Goal: Transaction & Acquisition: Book appointment/travel/reservation

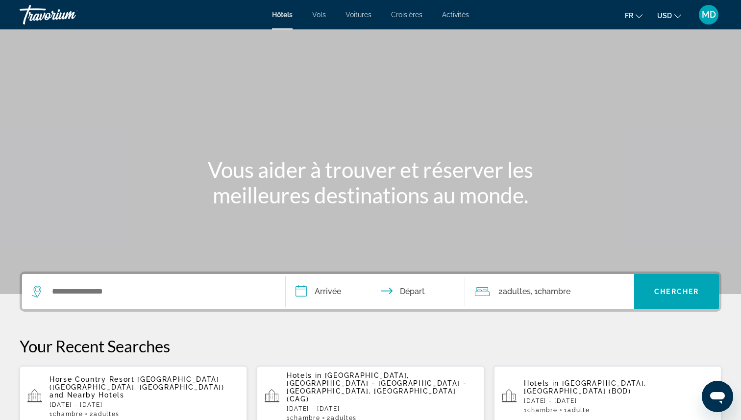
click at [389, 388] on div "Hotels in [GEOGRAPHIC_DATA], [GEOGRAPHIC_DATA] - [GEOGRAPHIC_DATA] - [GEOGRAPHI…" at bounding box center [382, 397] width 190 height 50
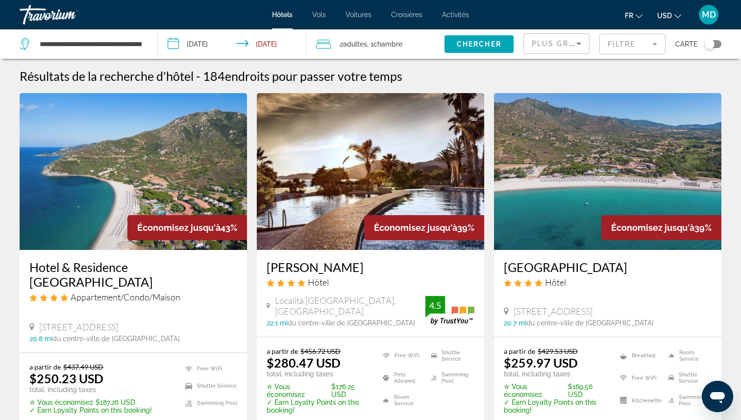
click at [630, 41] on mat-form-field "Filtre" at bounding box center [632, 44] width 66 height 21
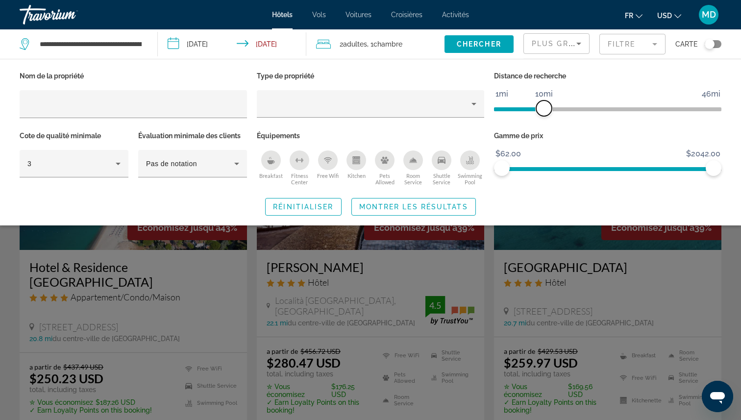
drag, startPoint x: 640, startPoint y: 110, endPoint x: 543, endPoint y: 112, distance: 97.1
click at [543, 112] on span "ngx-slider" at bounding box center [544, 108] width 16 height 16
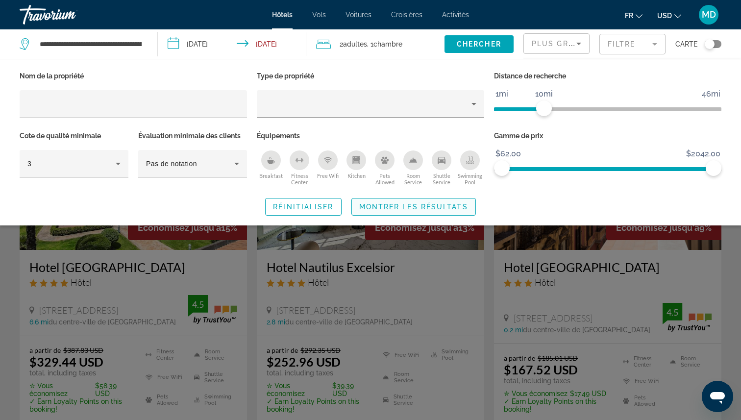
click at [453, 205] on span "Montrer les résultats" at bounding box center [413, 207] width 109 height 8
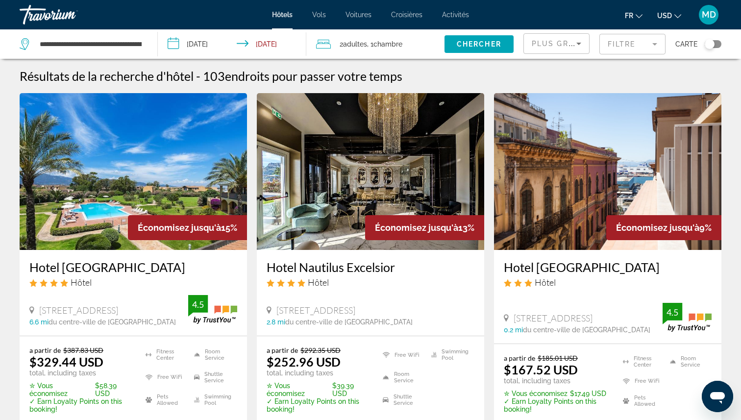
click at [676, 15] on icon "Change currency" at bounding box center [677, 16] width 7 height 7
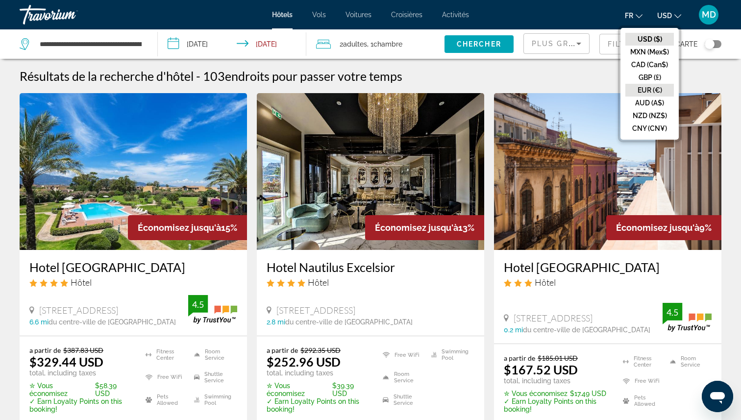
click at [650, 89] on button "EUR (€)" at bounding box center [649, 90] width 49 height 13
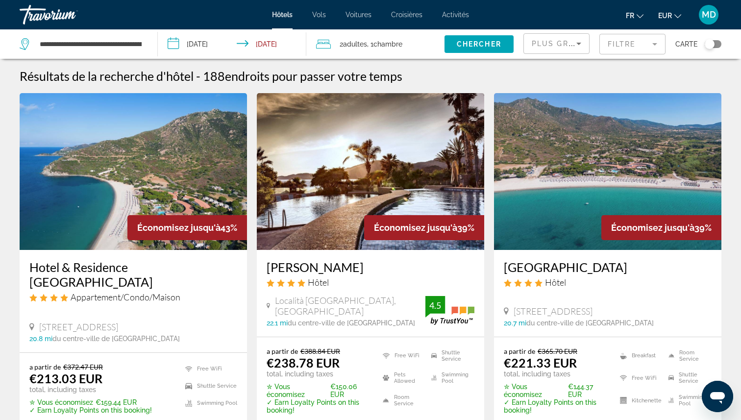
click at [645, 47] on mat-form-field "Filtre" at bounding box center [632, 44] width 66 height 21
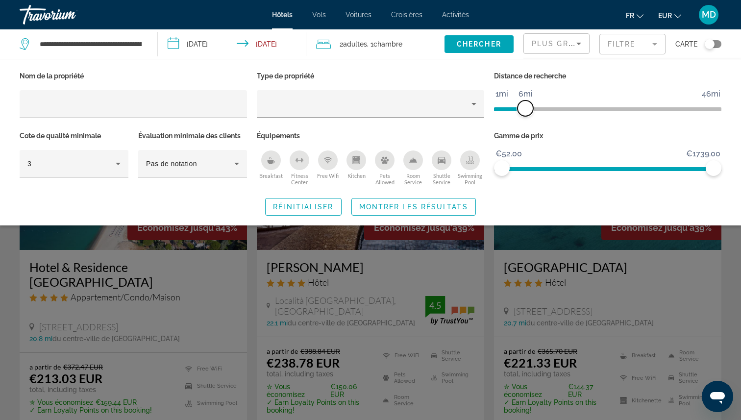
drag, startPoint x: 639, startPoint y: 104, endPoint x: 529, endPoint y: 105, distance: 109.8
click at [529, 105] on span "ngx-slider" at bounding box center [526, 108] width 16 height 16
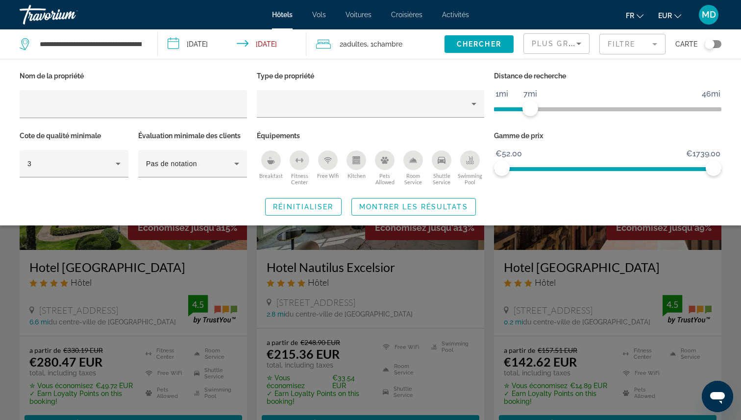
click at [467, 163] on icon "Swimming Pool" at bounding box center [470, 163] width 8 height 2
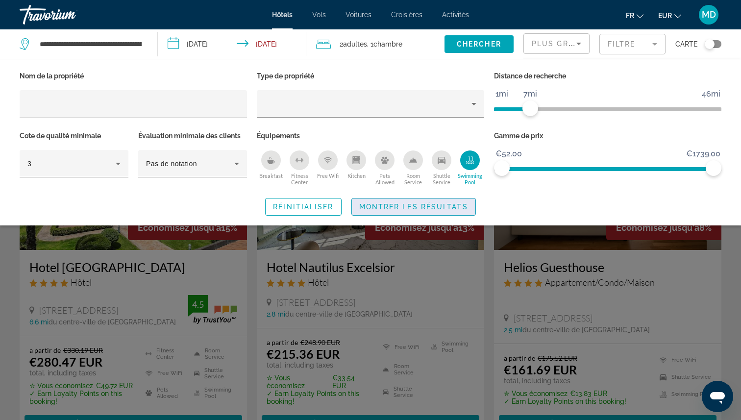
click at [459, 209] on span "Montrer les résultats" at bounding box center [413, 207] width 109 height 8
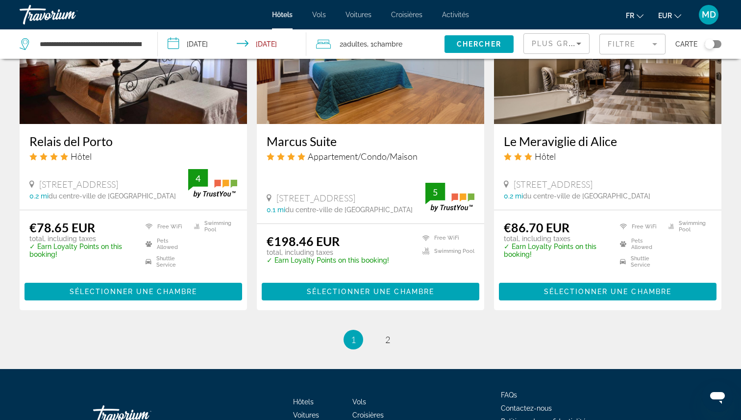
scroll to position [1233, 0]
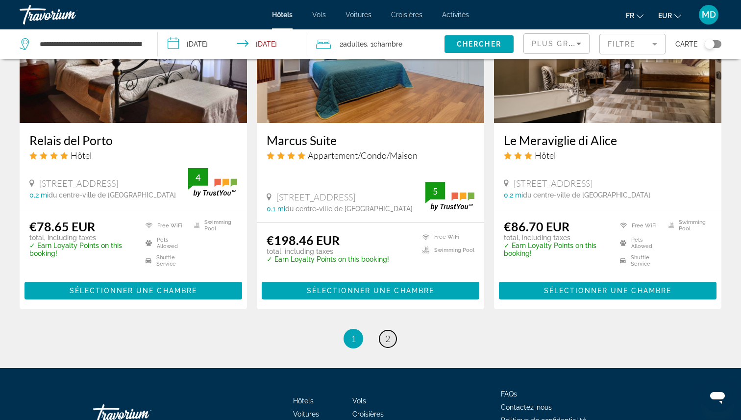
click at [385, 333] on span "2" at bounding box center [387, 338] width 5 height 11
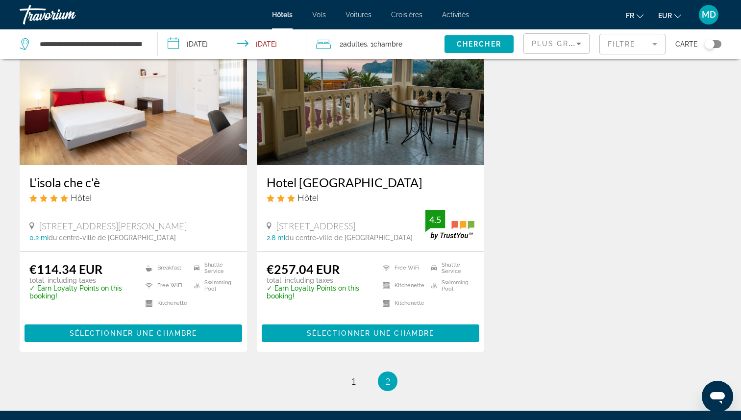
scroll to position [453, 0]
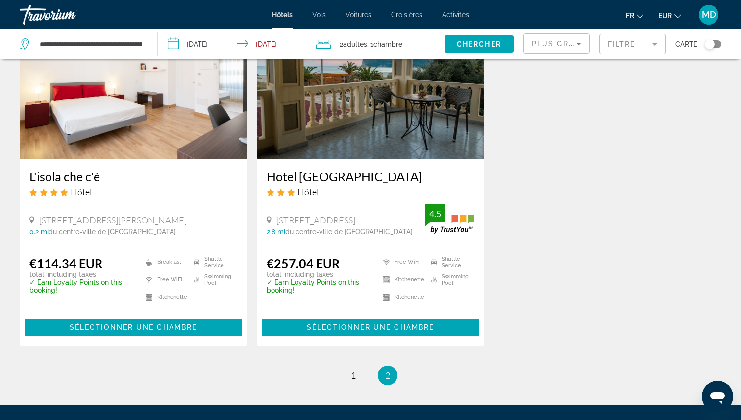
click at [624, 47] on mat-form-field "Filtre" at bounding box center [632, 44] width 66 height 21
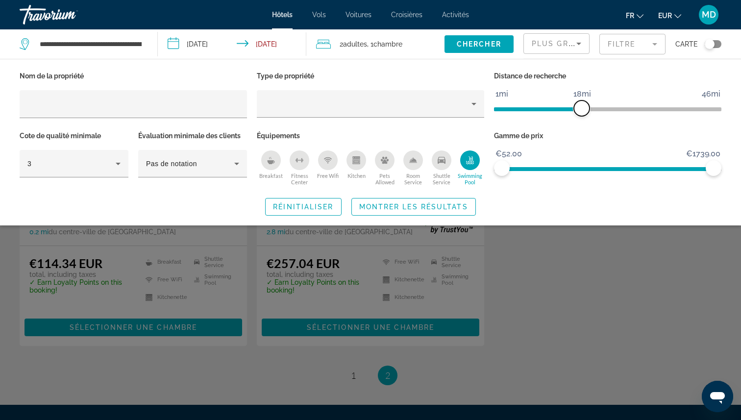
drag, startPoint x: 529, startPoint y: 106, endPoint x: 580, endPoint y: 107, distance: 50.5
click at [580, 107] on span "ngx-slider" at bounding box center [582, 108] width 16 height 16
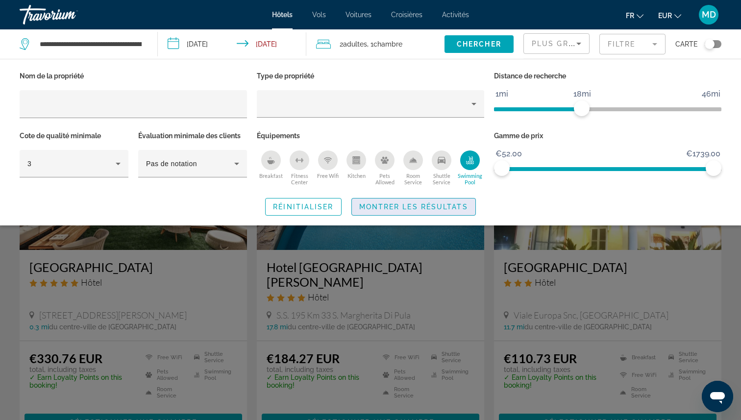
click at [461, 197] on span "Search widget" at bounding box center [414, 207] width 124 height 24
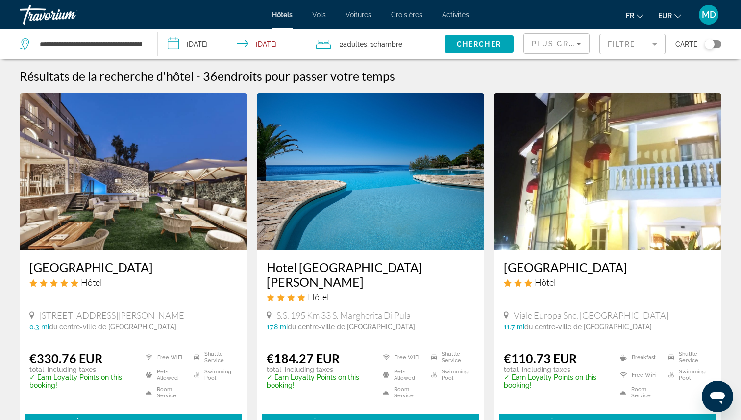
click at [613, 46] on mat-form-field "Filtre" at bounding box center [632, 44] width 66 height 21
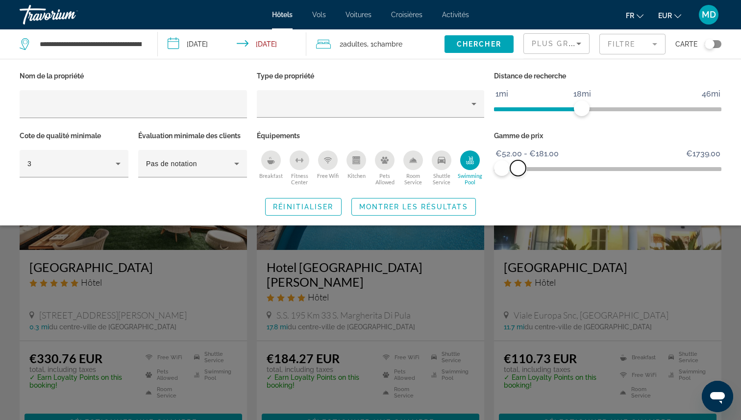
drag, startPoint x: 710, startPoint y: 165, endPoint x: 518, endPoint y: 161, distance: 191.7
click at [518, 161] on span "ngx-slider-max" at bounding box center [518, 168] width 16 height 16
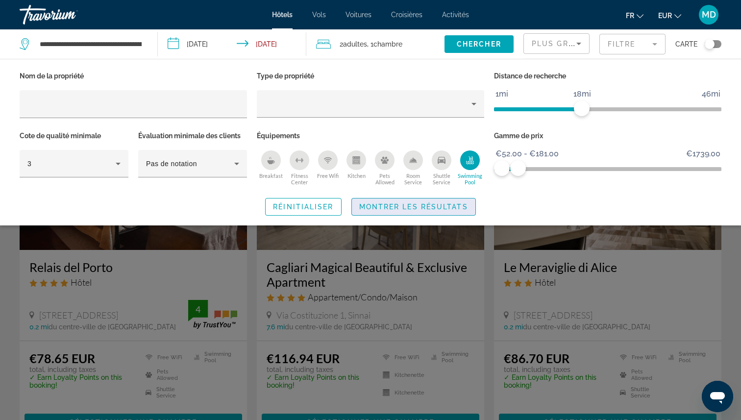
click at [461, 199] on span "Search widget" at bounding box center [414, 207] width 124 height 24
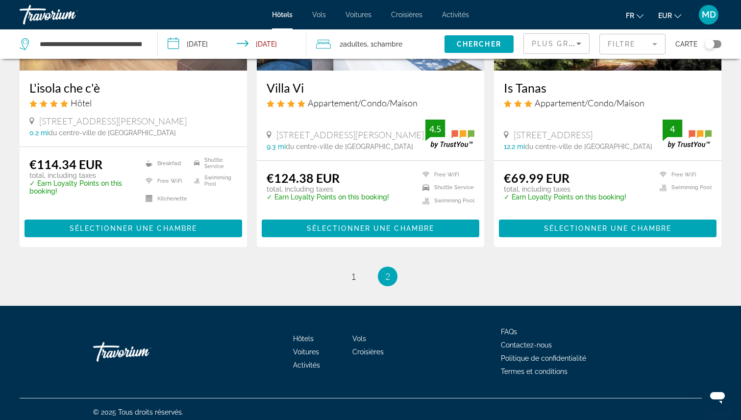
scroll to position [916, 0]
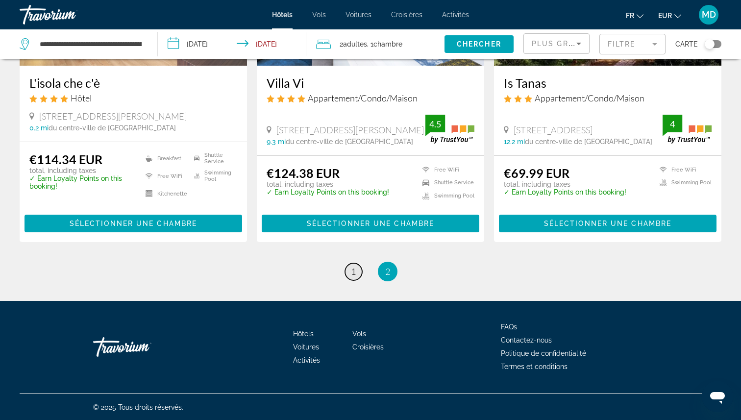
click at [353, 266] on span "1" at bounding box center [353, 271] width 5 height 11
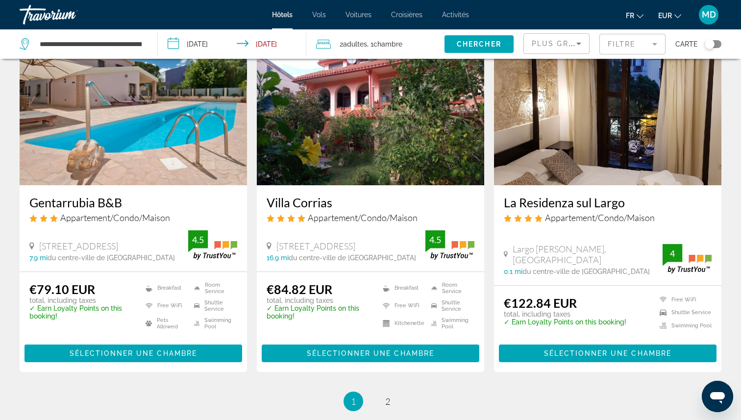
scroll to position [1213, 0]
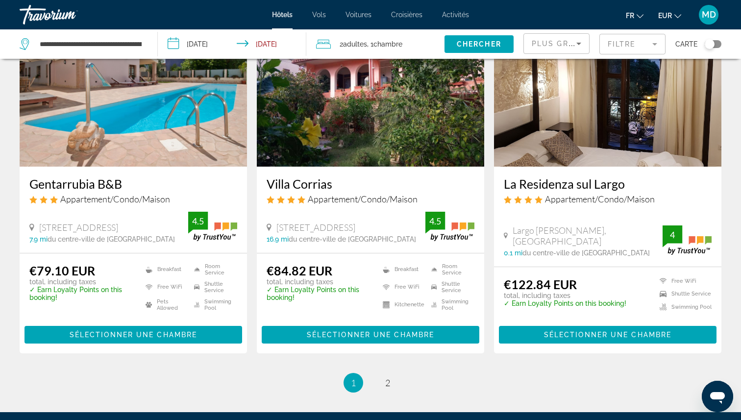
click at [711, 41] on div "Toggle map" at bounding box center [710, 44] width 10 height 10
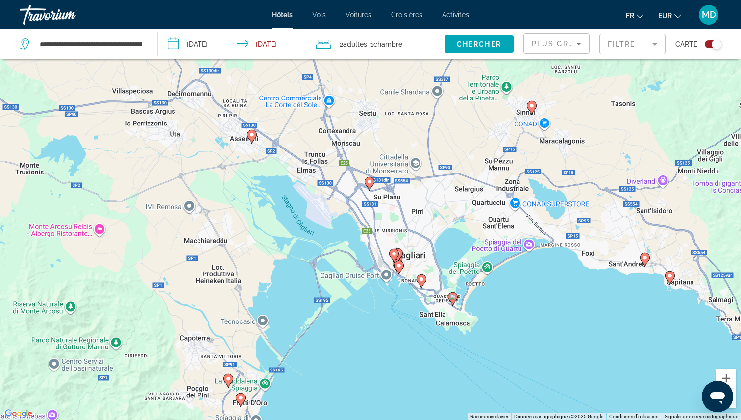
drag, startPoint x: 388, startPoint y: 172, endPoint x: 499, endPoint y: 253, distance: 137.5
click at [499, 253] on div "Pour activer le glissement avec le clavier, appuyez sur Alt+Entrée. Une fois ce…" at bounding box center [370, 210] width 741 height 420
click at [253, 137] on icon "Main content" at bounding box center [252, 136] width 9 height 13
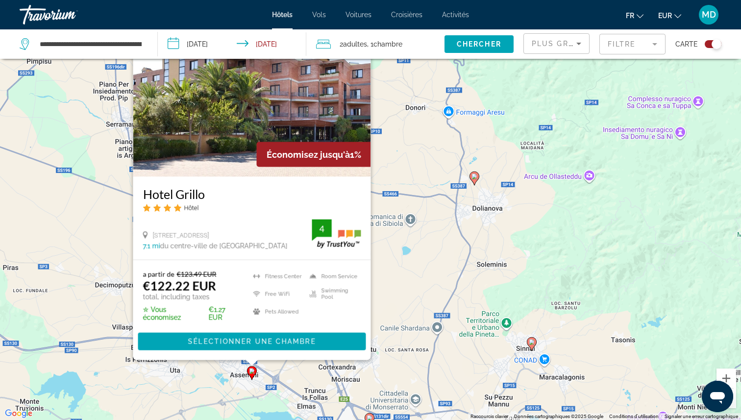
click at [407, 232] on div "Pour activer le glissement avec le clavier, appuyez sur Alt+Entrée. Une fois ce…" at bounding box center [370, 210] width 741 height 420
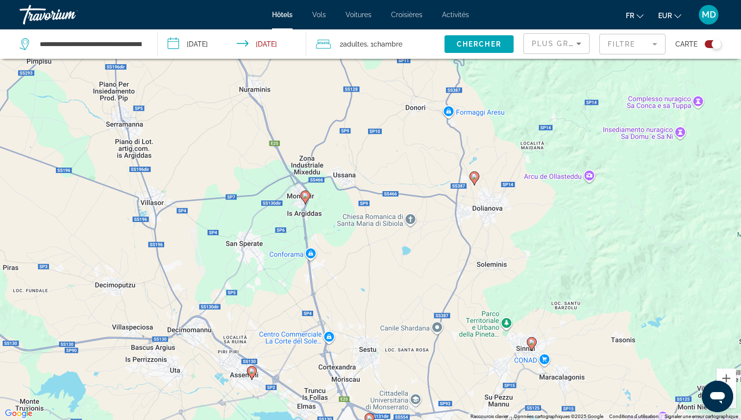
click at [305, 196] on image "Main content" at bounding box center [305, 196] width 6 height 6
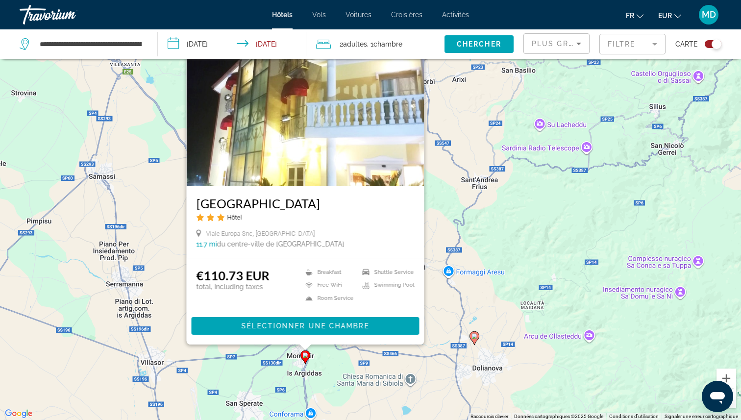
click at [474, 335] on image "Main content" at bounding box center [474, 336] width 6 height 6
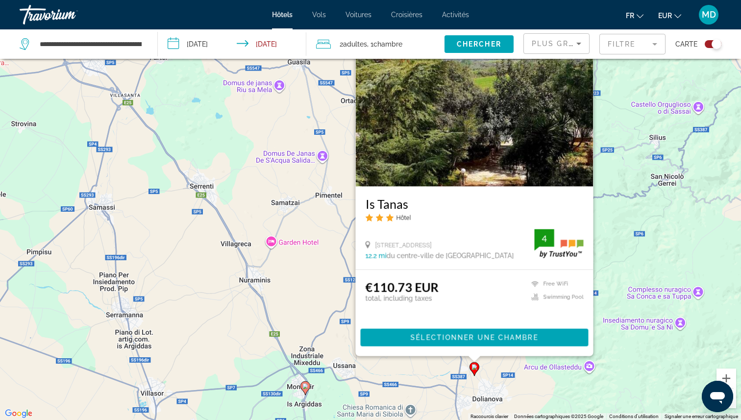
click at [397, 366] on div "Pour activer le glissement avec le clavier, appuyez sur Alt+Entrée. Une fois ce…" at bounding box center [370, 210] width 741 height 420
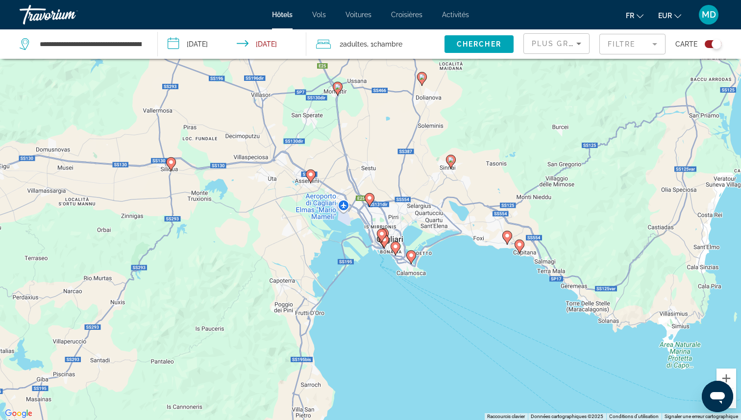
drag, startPoint x: 398, startPoint y: 337, endPoint x: 386, endPoint y: 53, distance: 284.0
click at [386, 53] on div "**********" at bounding box center [370, 239] width 741 height 479
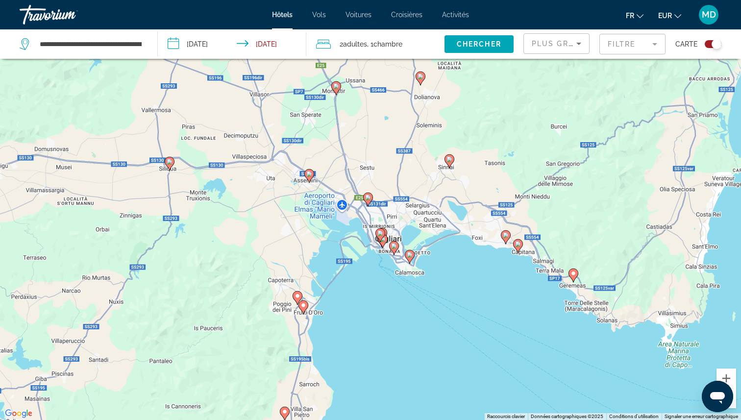
click at [369, 196] on image "Main content" at bounding box center [368, 198] width 6 height 6
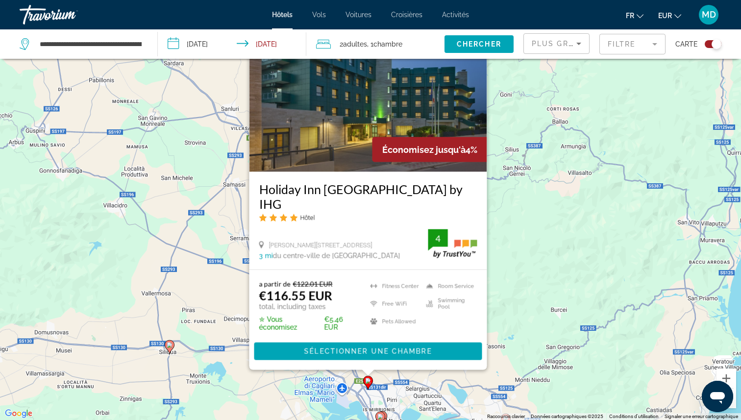
click at [495, 201] on div "Pour activer le glissement avec le clavier, appuyez sur Alt+Entrée. Une fois ce…" at bounding box center [370, 210] width 741 height 420
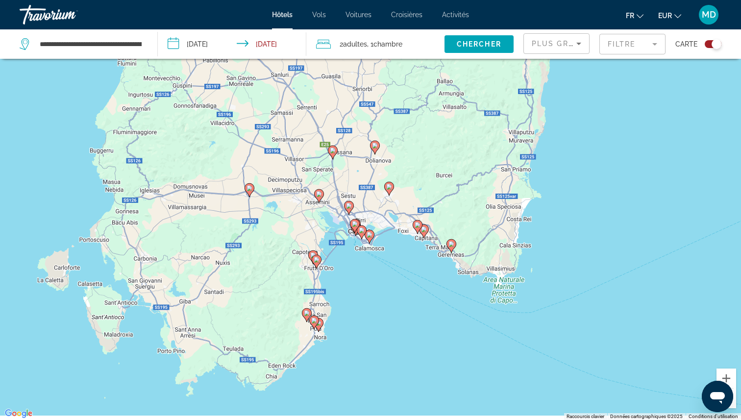
drag, startPoint x: 432, startPoint y: 309, endPoint x: 347, endPoint y: 99, distance: 226.3
click at [347, 99] on div "Pour activer le glissement avec le clavier, appuyez sur Alt+Entrée. Une fois ce…" at bounding box center [370, 210] width 741 height 420
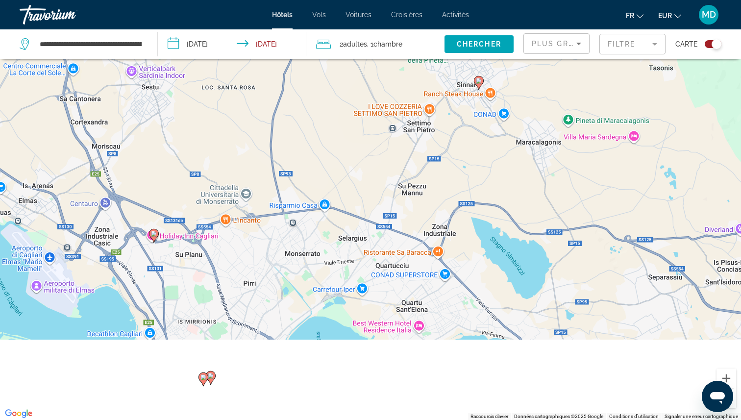
drag, startPoint x: 316, startPoint y: 187, endPoint x: 404, endPoint y: -61, distance: 263.7
click at [404, 0] on html "**********" at bounding box center [370, 151] width 741 height 420
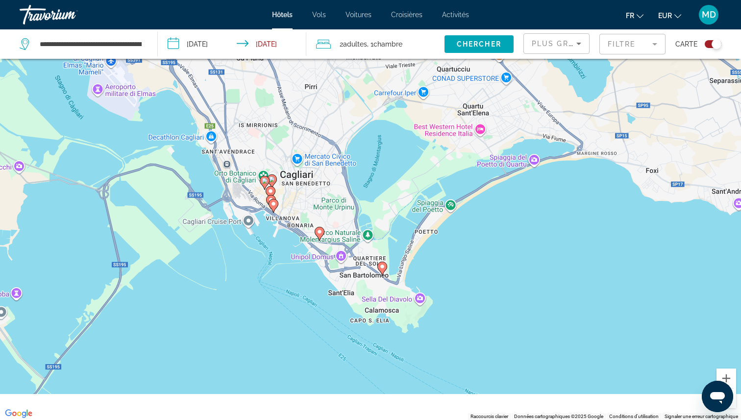
drag, startPoint x: 349, startPoint y: 238, endPoint x: 352, endPoint y: 135, distance: 103.0
click at [352, 135] on div "Pour activer le glissement avec le clavier, appuyez sur Alt+Entrée. Une fois ce…" at bounding box center [370, 210] width 741 height 420
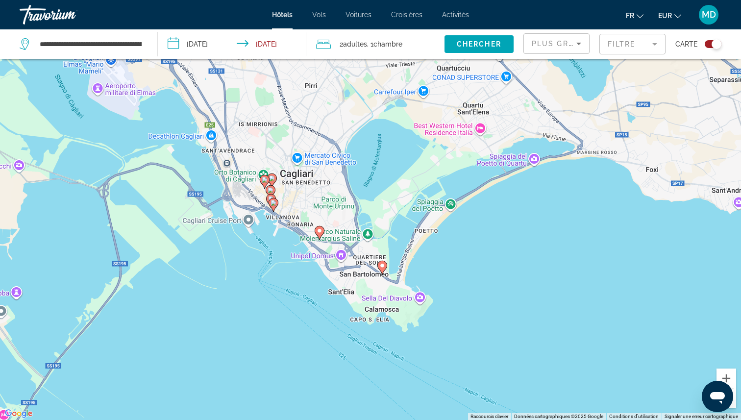
click at [383, 270] on icon "Main content" at bounding box center [382, 267] width 9 height 13
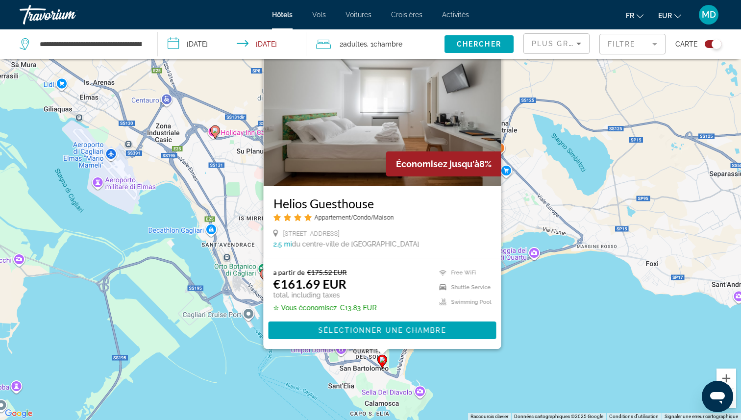
click at [551, 300] on div "Pour activer le glissement avec le clavier, appuyez sur Alt+Entrée. Une fois ce…" at bounding box center [370, 210] width 741 height 420
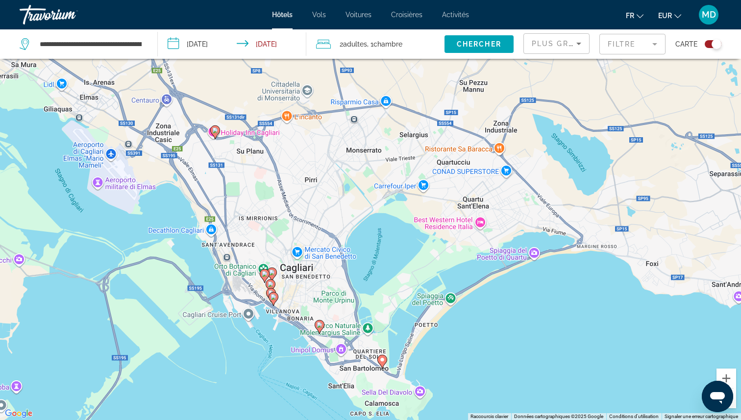
click at [265, 275] on image "Main content" at bounding box center [265, 274] width 6 height 6
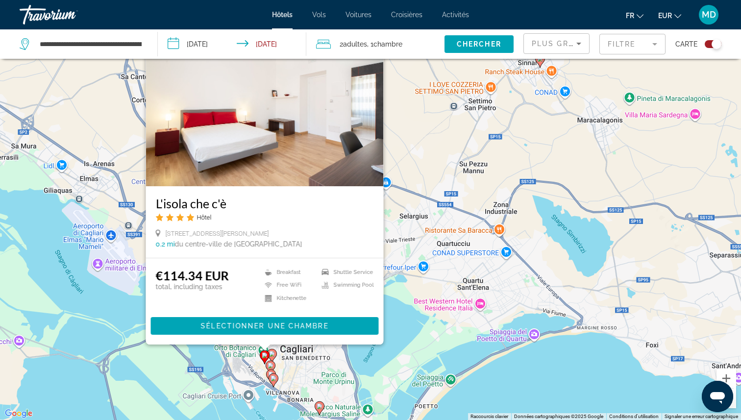
click at [710, 46] on div "Toggle map" at bounding box center [713, 44] width 17 height 8
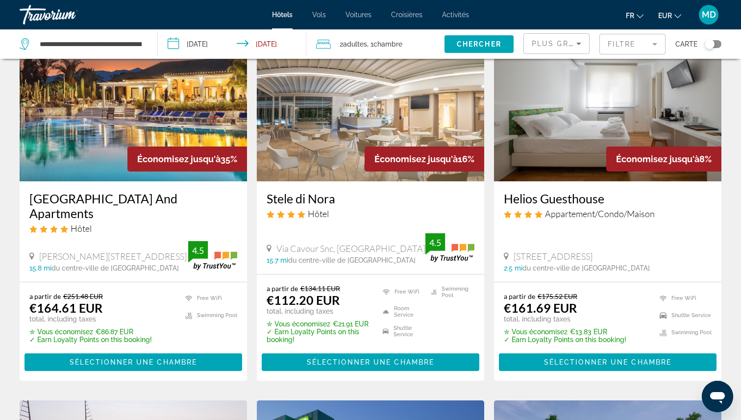
scroll to position [87, 0]
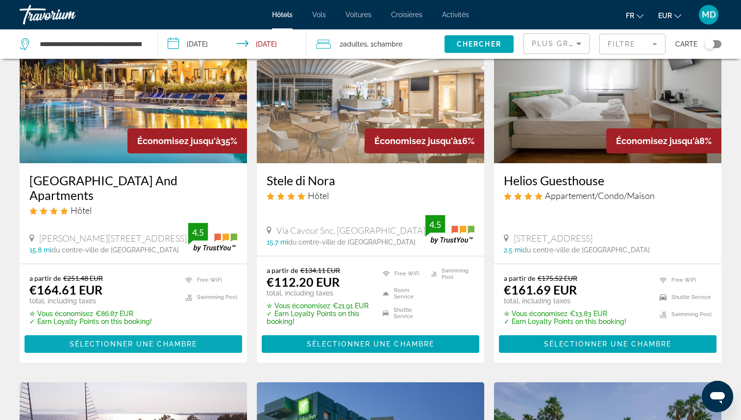
click at [170, 340] on span "Sélectionner une chambre" at bounding box center [133, 344] width 127 height 8
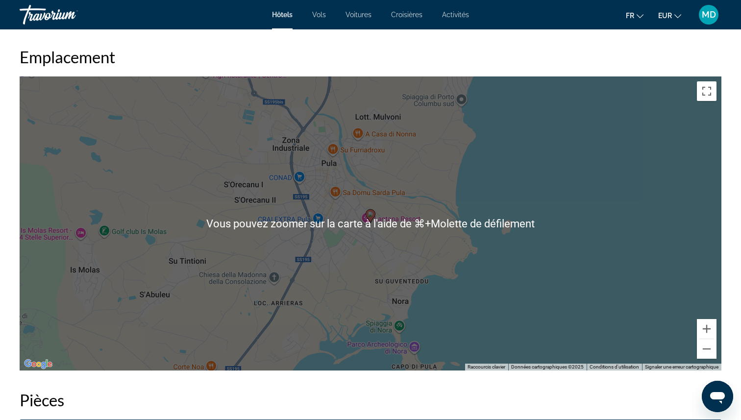
scroll to position [919, 0]
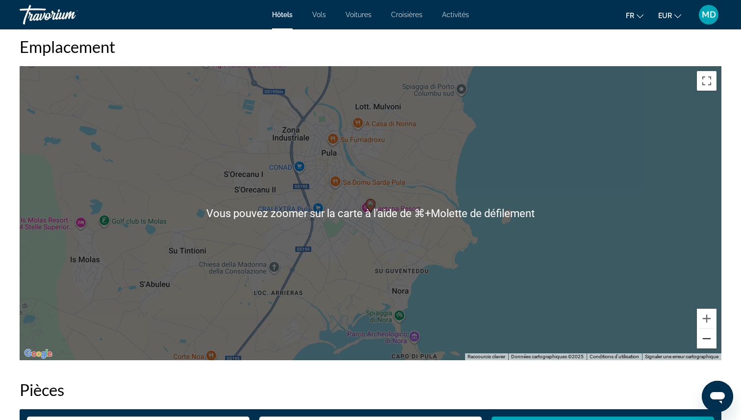
click at [706, 336] on button "Zoom arrière" at bounding box center [707, 339] width 20 height 20
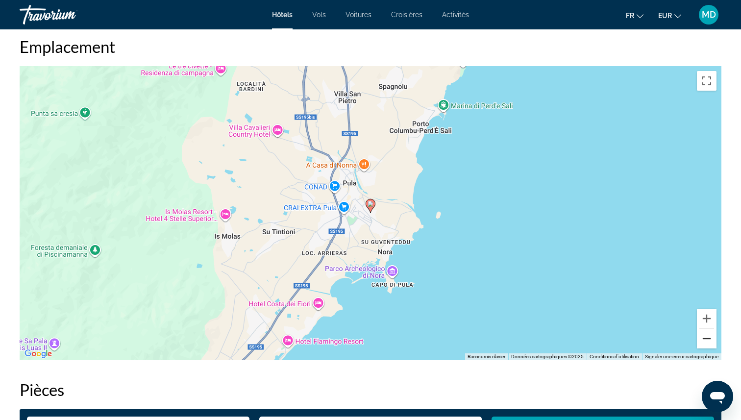
click at [706, 336] on button "Zoom arrière" at bounding box center [707, 339] width 20 height 20
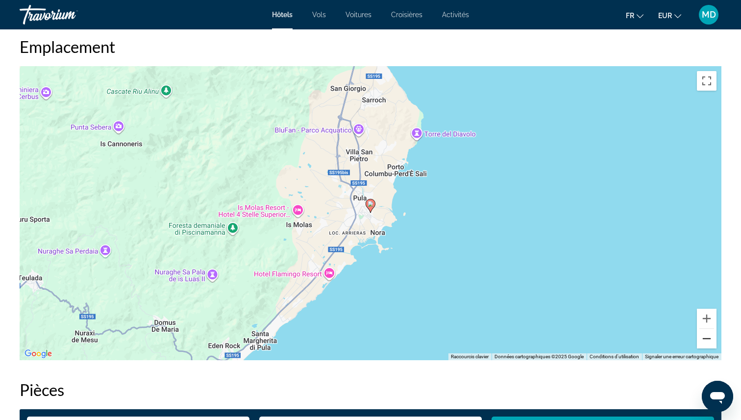
click at [706, 336] on button "Zoom arrière" at bounding box center [707, 339] width 20 height 20
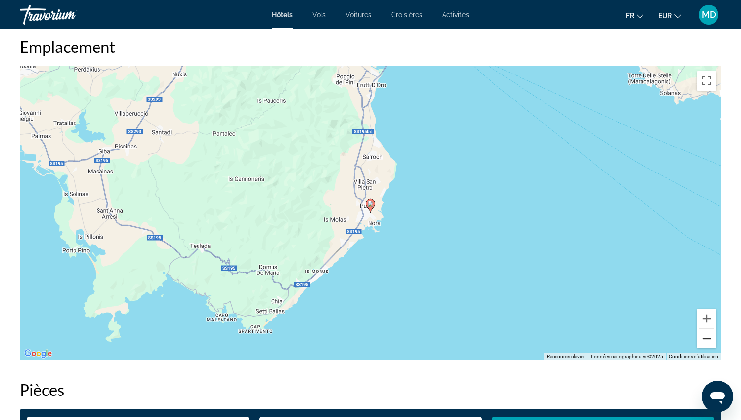
click at [706, 336] on button "Zoom arrière" at bounding box center [707, 339] width 20 height 20
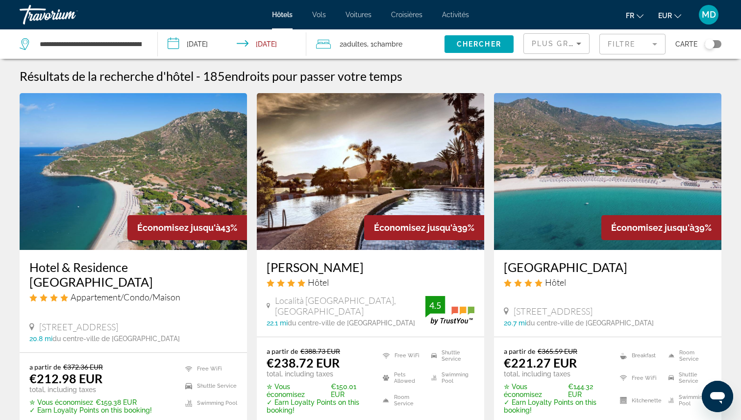
click at [635, 30] on div "Filtre" at bounding box center [632, 43] width 66 height 29
click at [635, 50] on mat-form-field "Filtre" at bounding box center [632, 44] width 66 height 21
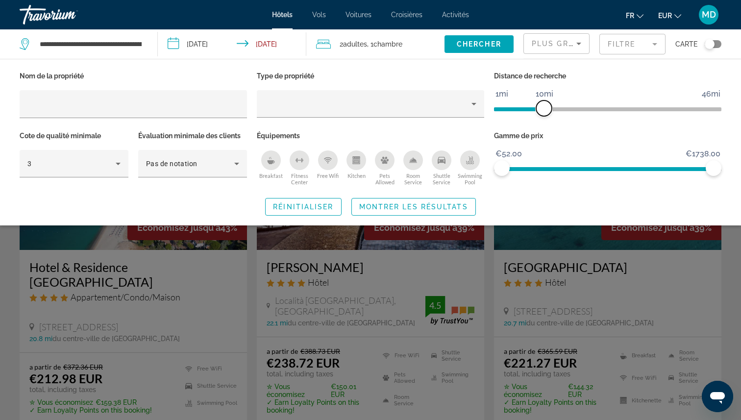
drag, startPoint x: 635, startPoint y: 114, endPoint x: 543, endPoint y: 113, distance: 92.2
click at [543, 113] on span "ngx-slider" at bounding box center [544, 108] width 16 height 16
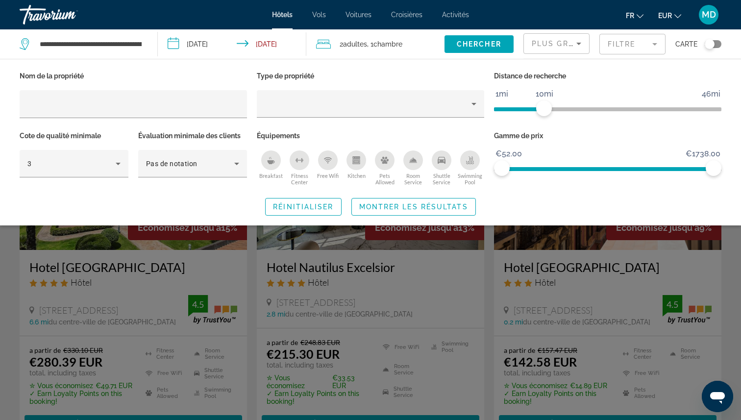
click at [428, 274] on div "Search widget" at bounding box center [370, 283] width 741 height 273
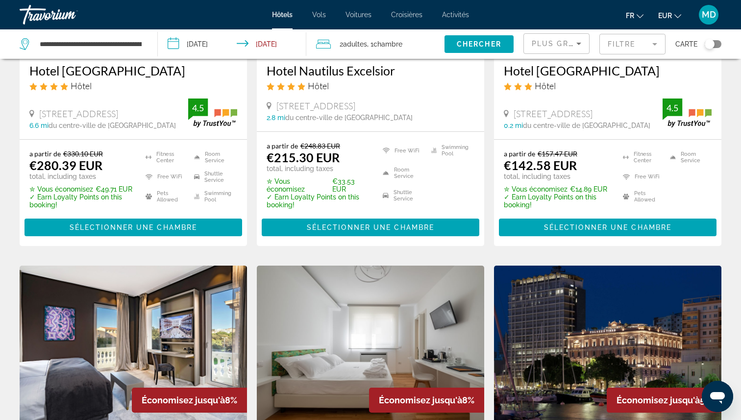
scroll to position [116, 0]
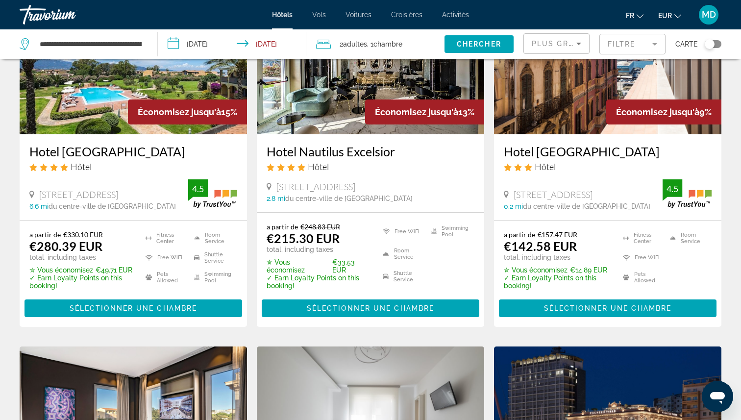
click at [230, 46] on input "**********" at bounding box center [234, 45] width 152 height 32
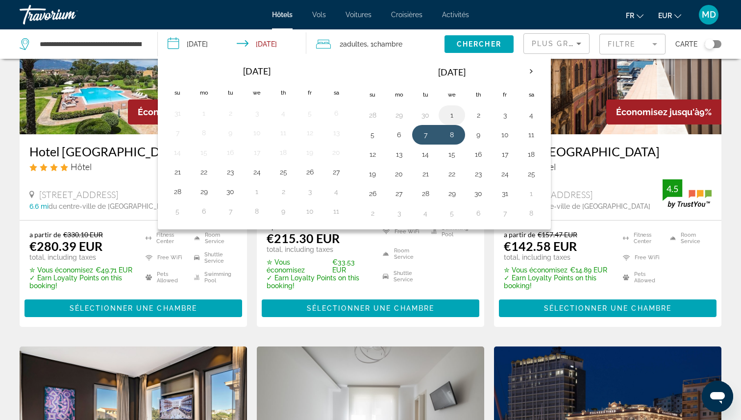
click at [453, 114] on button "1" at bounding box center [452, 115] width 16 height 14
click at [477, 114] on button "2" at bounding box center [479, 115] width 16 height 14
type input "**********"
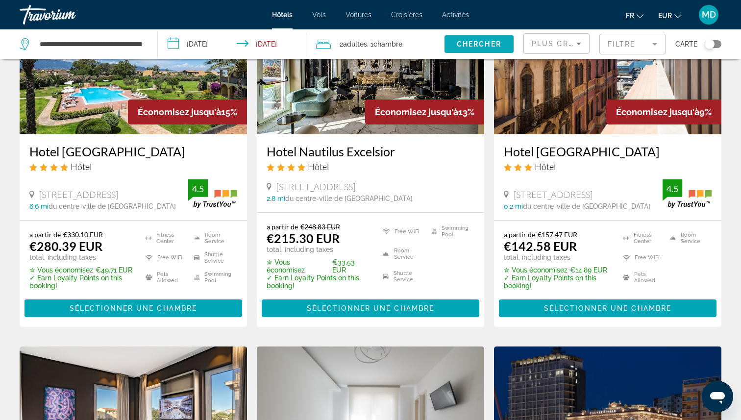
click at [488, 42] on span "Chercher" at bounding box center [479, 44] width 45 height 8
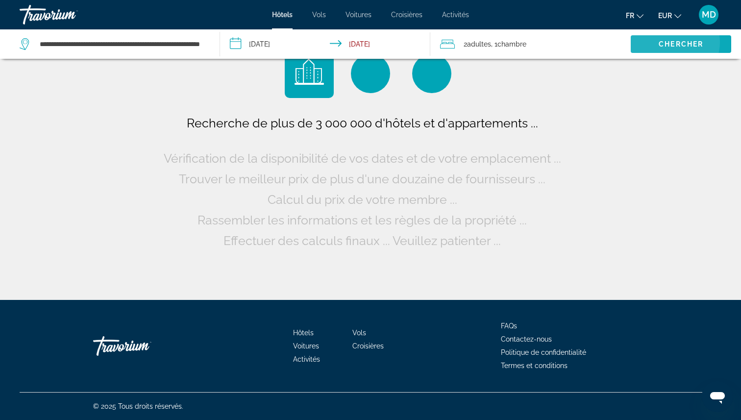
scroll to position [0, 0]
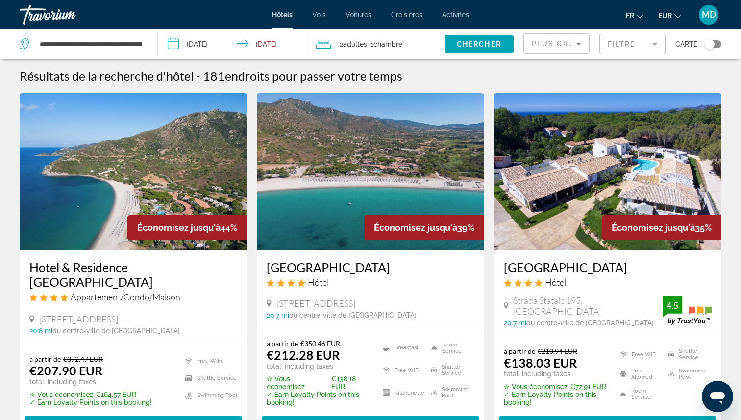
click at [625, 49] on mat-form-field "Filtre" at bounding box center [632, 44] width 66 height 21
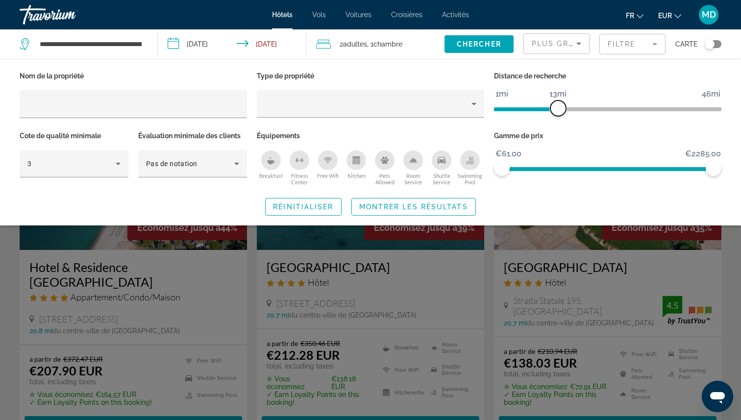
drag, startPoint x: 633, startPoint y: 107, endPoint x: 549, endPoint y: 110, distance: 83.9
click at [550, 110] on span "ngx-slider" at bounding box center [558, 108] width 16 height 16
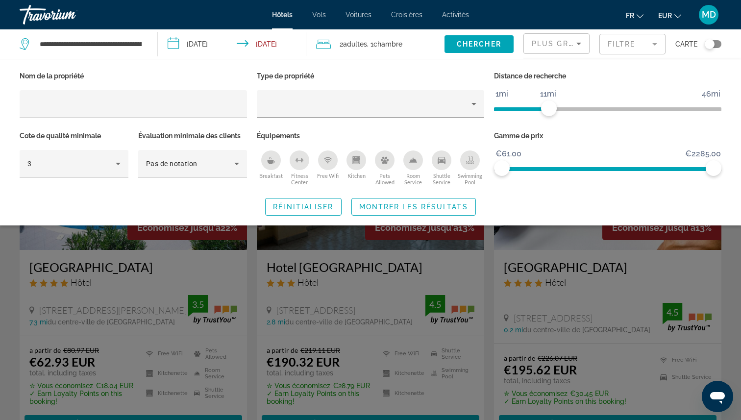
click at [466, 163] on icon "Swimming Pool" at bounding box center [470, 160] width 8 height 8
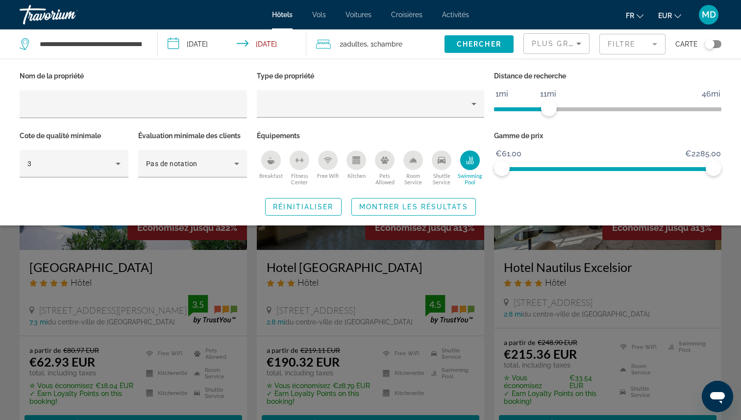
click at [449, 279] on div "Search widget" at bounding box center [370, 283] width 741 height 273
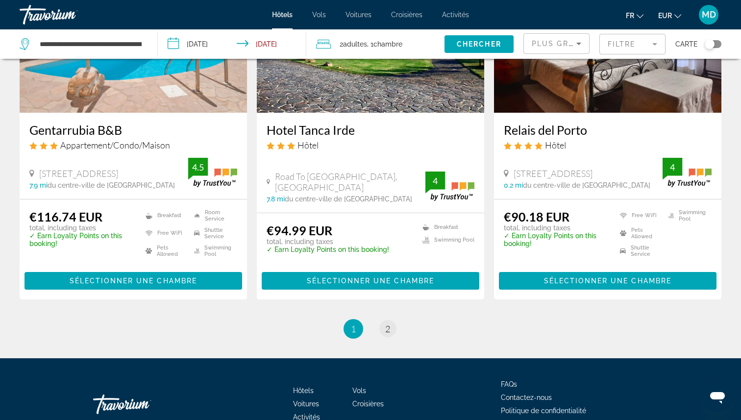
scroll to position [1260, 0]
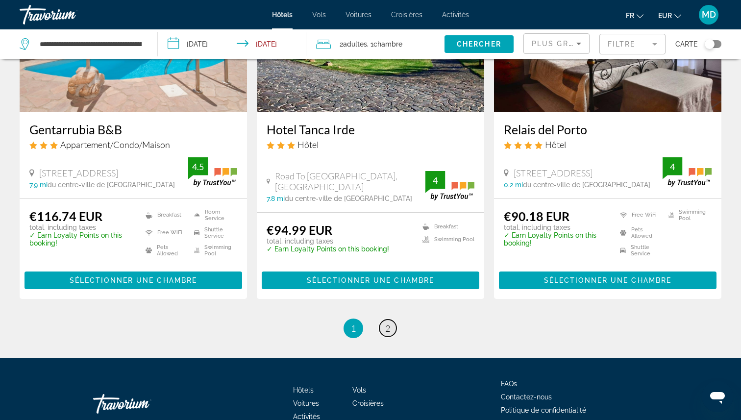
click at [387, 323] on span "2" at bounding box center [387, 328] width 5 height 11
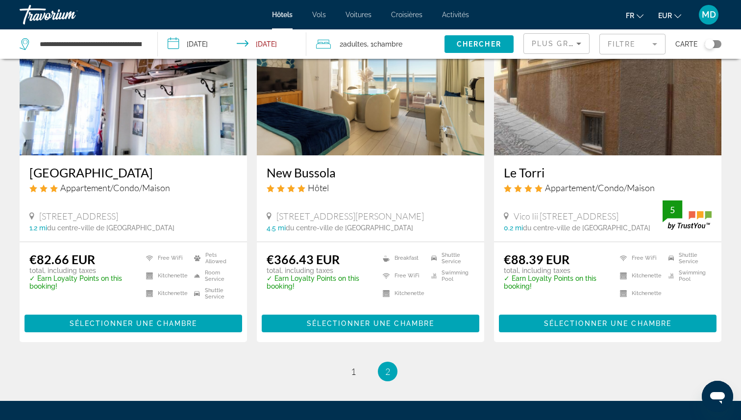
scroll to position [926, 0]
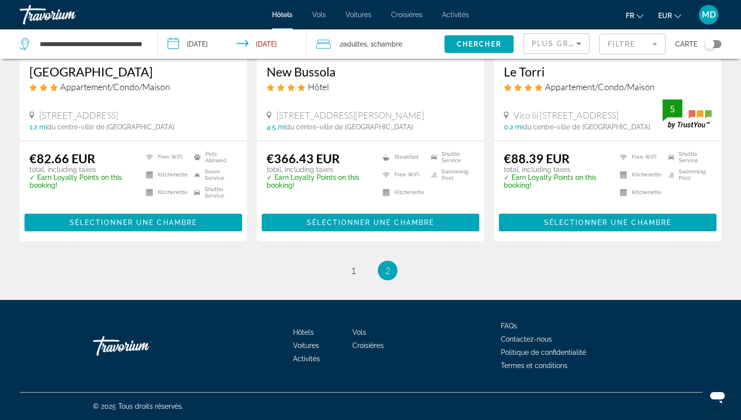
click at [709, 42] on div "Toggle map" at bounding box center [710, 44] width 10 height 10
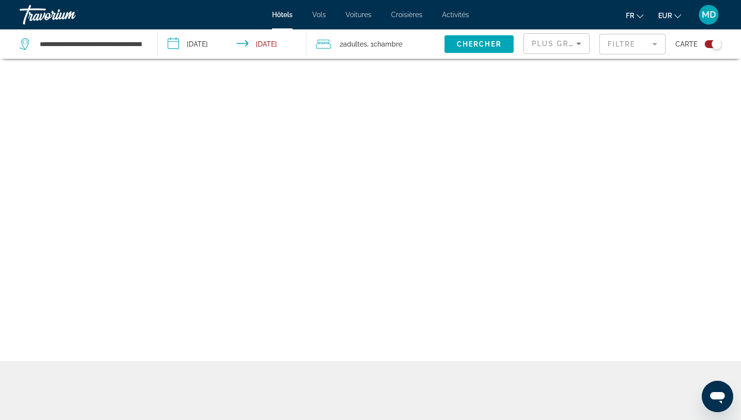
scroll to position [59, 0]
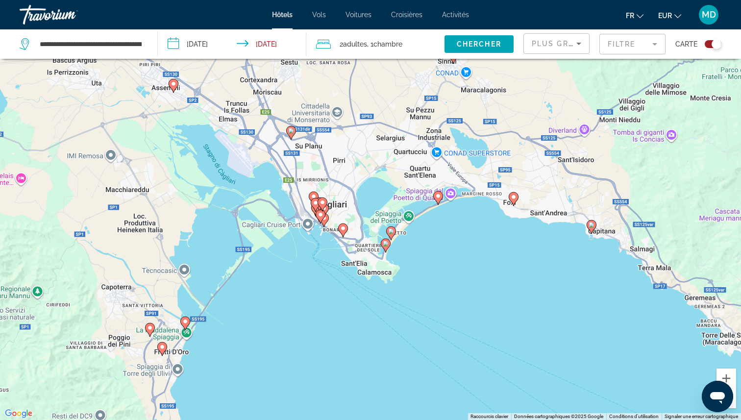
click at [185, 322] on image "Main content" at bounding box center [185, 322] width 6 height 6
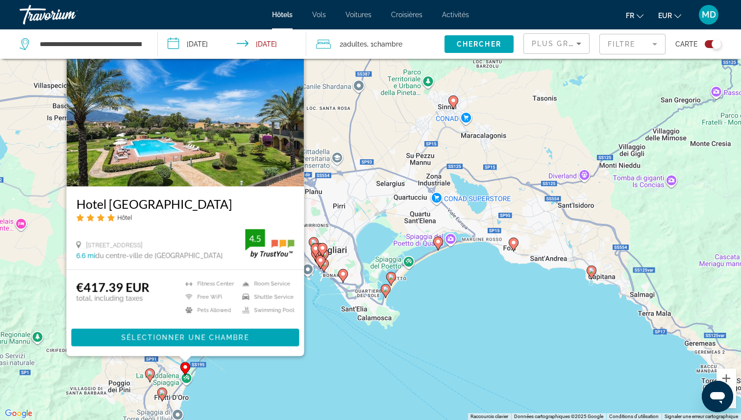
click at [147, 374] on icon "Main content" at bounding box center [150, 375] width 9 height 13
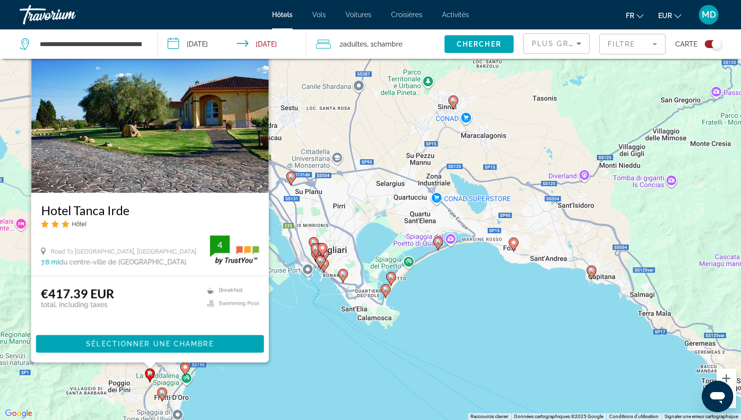
click at [160, 389] on icon "Main content" at bounding box center [162, 394] width 9 height 13
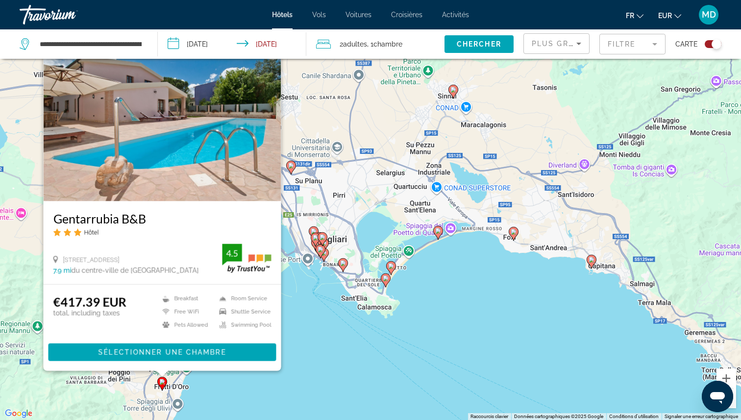
click at [384, 296] on div "Pour activer le glissement avec le clavier, appuyez sur Alt+Entrée. Une fois ce…" at bounding box center [370, 210] width 741 height 420
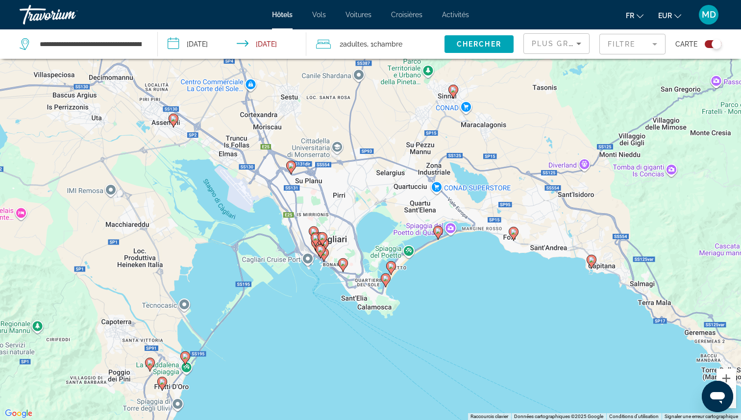
click at [438, 232] on image "Main content" at bounding box center [438, 231] width 6 height 6
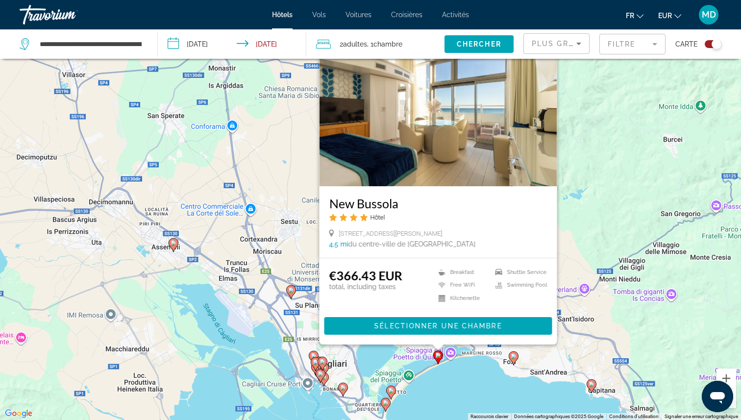
click at [479, 362] on div "Pour activer le glissement avec le clavier, appuyez sur Alt+Entrée. Une fois ce…" at bounding box center [370, 210] width 741 height 420
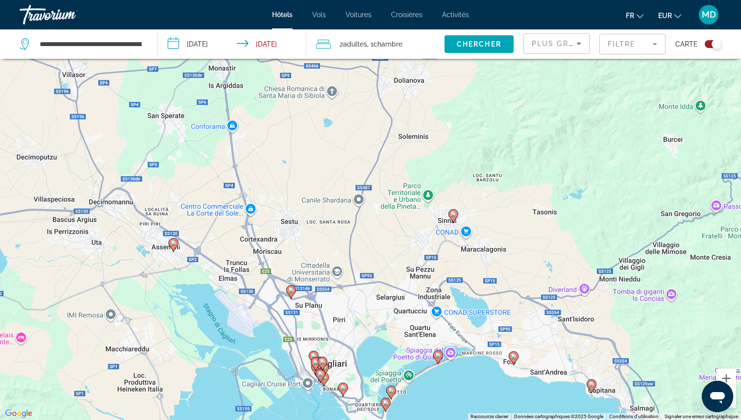
click at [514, 356] on image "Main content" at bounding box center [514, 356] width 6 height 6
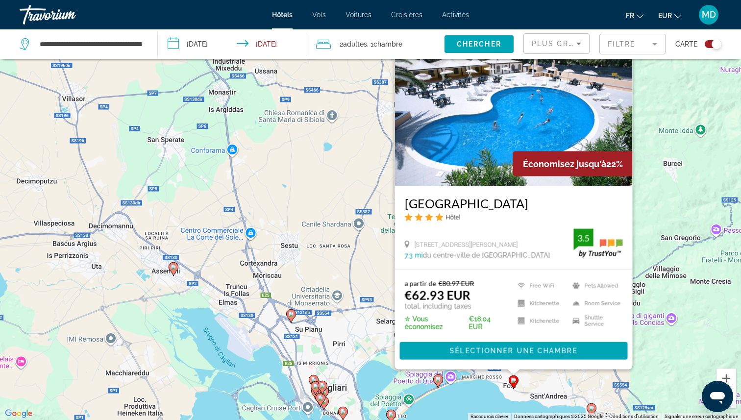
click at [565, 375] on div "Pour activer le glissement avec le clavier, appuyez sur Alt+Entrée. Une fois ce…" at bounding box center [370, 210] width 741 height 420
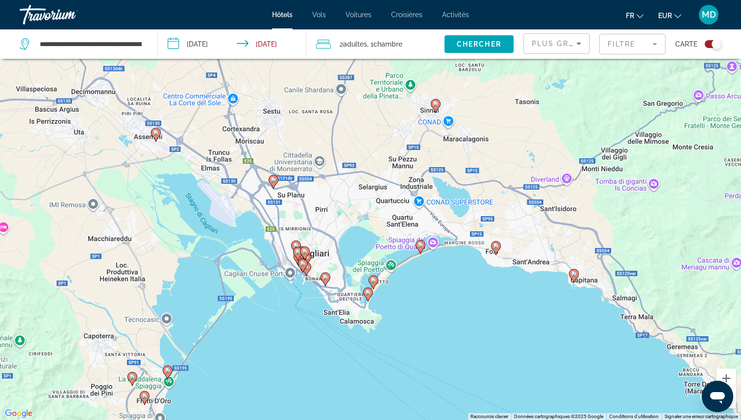
drag, startPoint x: 552, startPoint y: 380, endPoint x: 535, endPoint y: 243, distance: 138.4
click at [535, 243] on div "Pour activer le glissement avec le clavier, appuyez sur Alt+Entrée. Une fois ce…" at bounding box center [370, 210] width 741 height 420
click at [574, 277] on icon "Main content" at bounding box center [574, 274] width 9 height 13
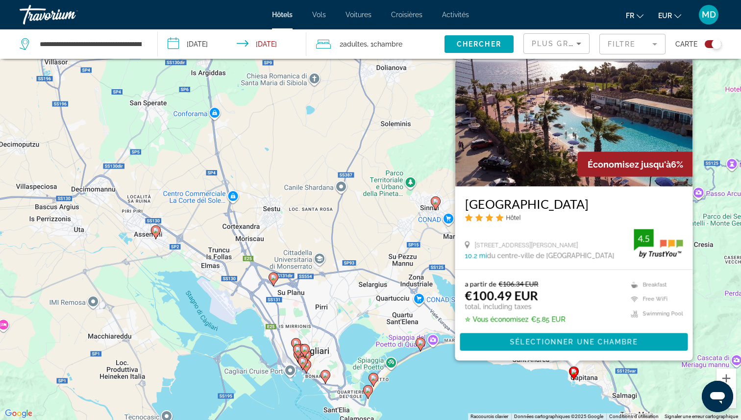
click at [421, 257] on div "Pour activer le glissement avec le clavier, appuyez sur Alt+Entrée. Une fois ce…" at bounding box center [370, 210] width 741 height 420
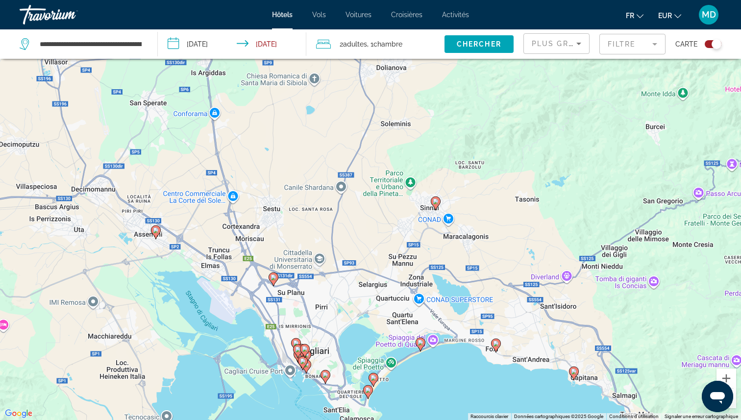
click at [437, 205] on icon "Main content" at bounding box center [435, 203] width 9 height 13
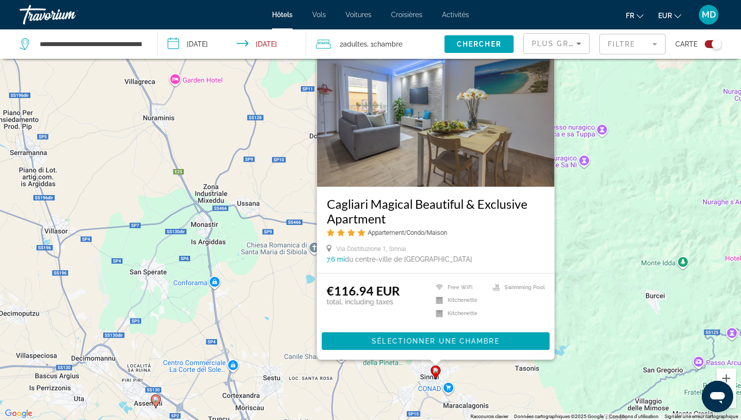
click at [570, 356] on div "Pour activer le glissement avec le clavier, appuyez sur Alt+Entrée. Une fois ce…" at bounding box center [370, 210] width 741 height 420
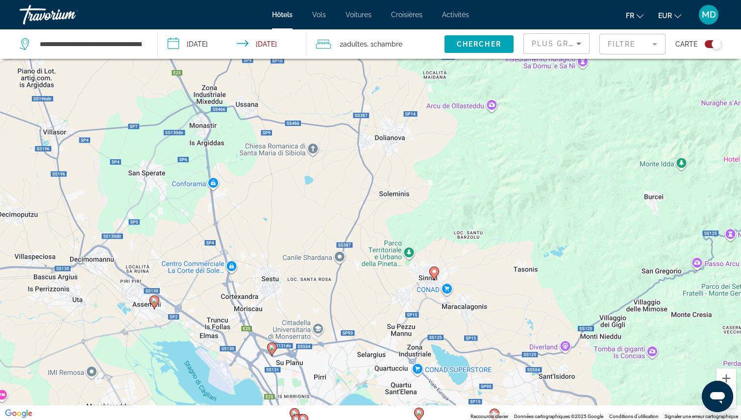
drag, startPoint x: 523, startPoint y: 356, endPoint x: 522, endPoint y: 127, distance: 228.9
click at [522, 127] on div "Pour activer le glissement avec le clavier, appuyez sur Alt+Entrée. Une fois ce…" at bounding box center [370, 210] width 741 height 420
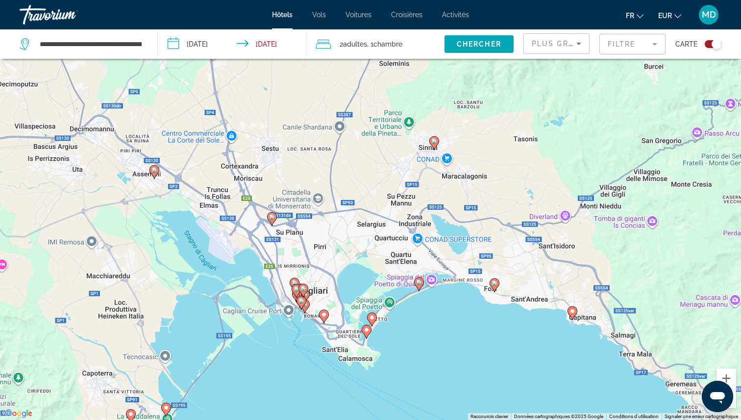
click at [431, 138] on image "Main content" at bounding box center [434, 141] width 6 height 6
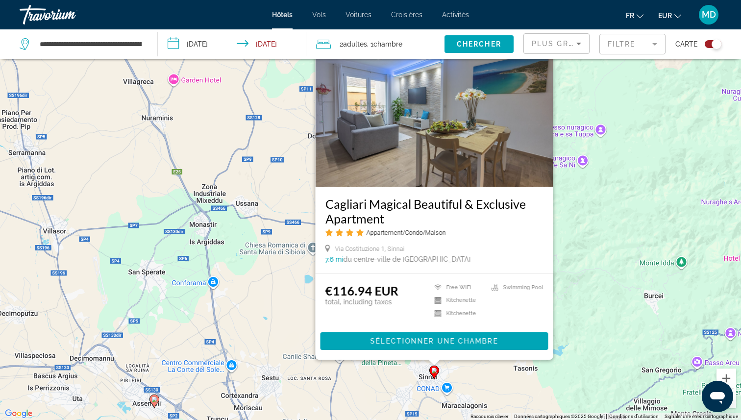
click at [258, 279] on div "Pour activer le glissement avec le clavier, appuyez sur Alt+Entrée. Une fois ce…" at bounding box center [370, 210] width 741 height 420
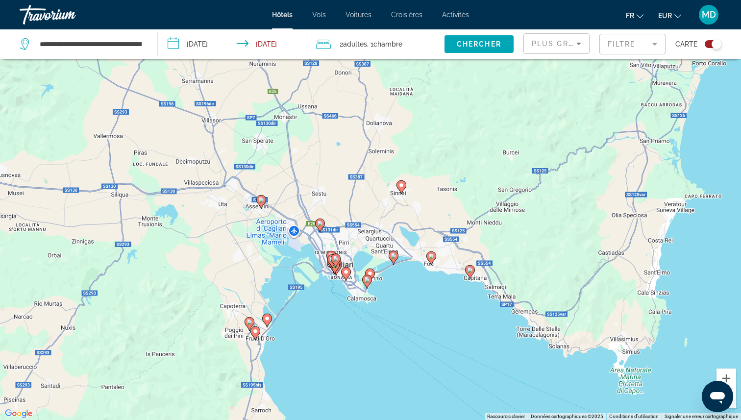
drag, startPoint x: 295, startPoint y: 309, endPoint x: 340, endPoint y: 150, distance: 164.7
click at [340, 150] on div "Pour activer le glissement avec le clavier, appuyez sur Alt+Entrée. Une fois ce…" at bounding box center [370, 210] width 741 height 420
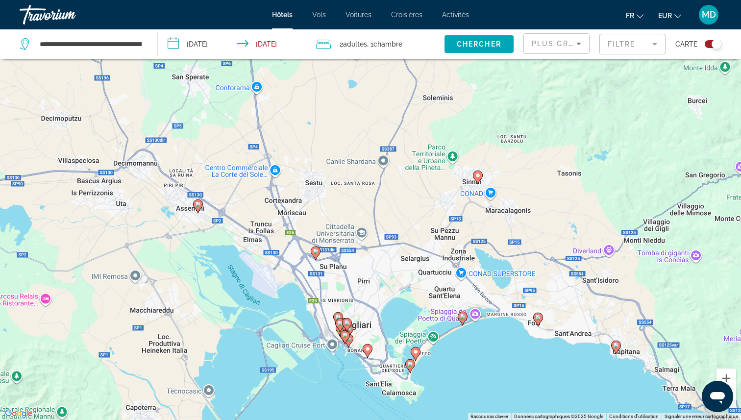
click at [538, 315] on image "Main content" at bounding box center [538, 318] width 6 height 6
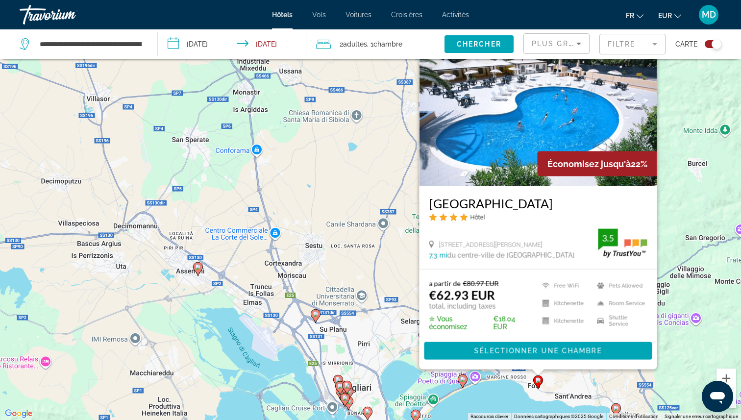
click at [471, 198] on h3 "[GEOGRAPHIC_DATA]" at bounding box center [538, 203] width 218 height 15
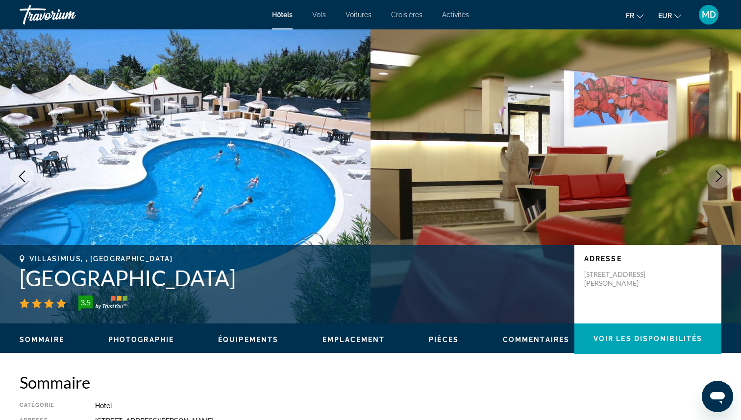
click at [92, 275] on h1 "[GEOGRAPHIC_DATA]" at bounding box center [292, 277] width 545 height 25
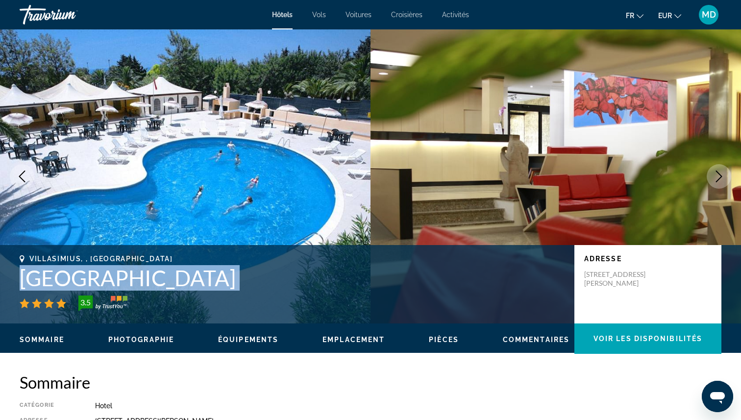
click at [92, 275] on h1 "[GEOGRAPHIC_DATA]" at bounding box center [292, 277] width 545 height 25
copy div "[GEOGRAPHIC_DATA]"
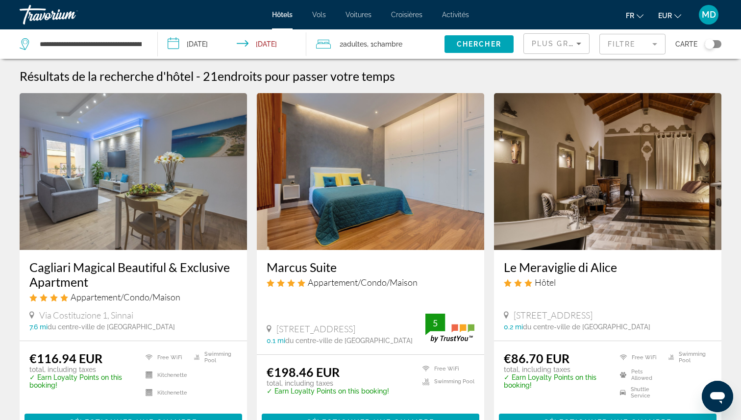
click at [711, 50] on div "Carte" at bounding box center [698, 43] width 46 height 29
click at [711, 47] on div "Toggle map" at bounding box center [710, 44] width 10 height 10
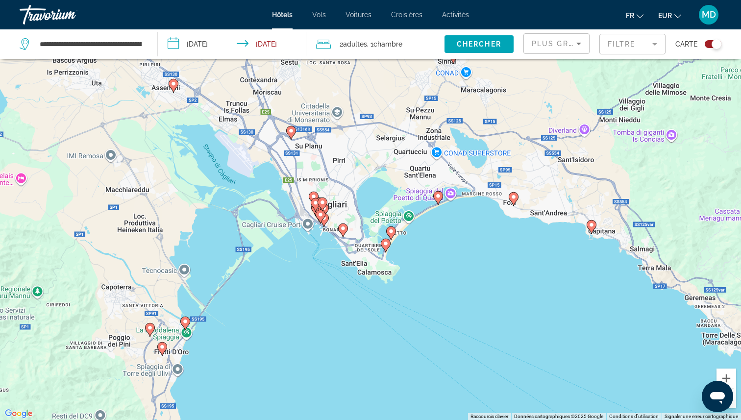
click at [592, 226] on image "Main content" at bounding box center [592, 225] width 6 height 6
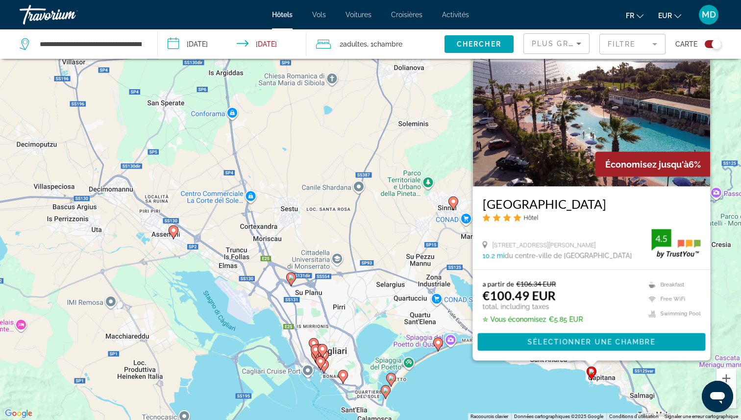
click at [517, 420] on div "Données cartographiques Données cartographiques ©2025 Google" at bounding box center [558, 416] width 95 height 7
click at [520, 373] on div "Pour activer le glissement avec le clavier, appuyez sur Alt+Entrée. Une fois ce…" at bounding box center [370, 210] width 741 height 420
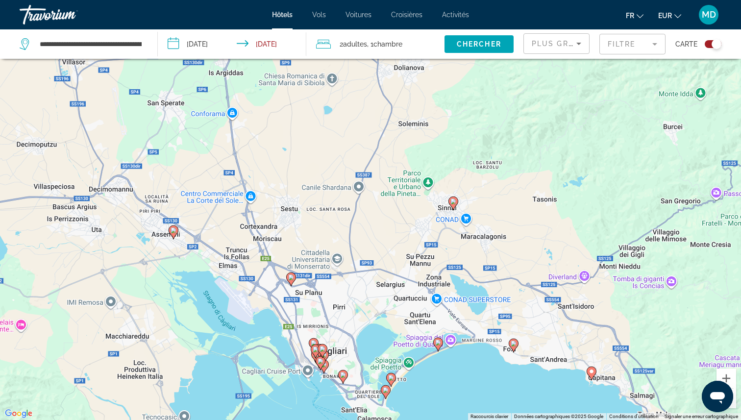
click at [517, 347] on icon "Main content" at bounding box center [514, 345] width 10 height 14
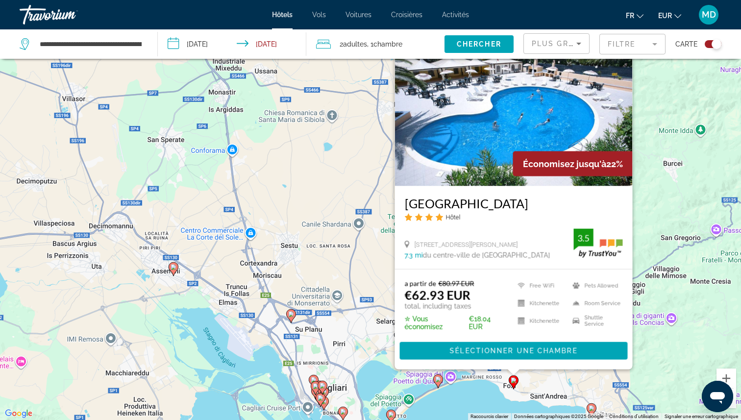
click at [470, 395] on div "Pour activer le glissement avec le clavier, appuyez sur Alt+Entrée. Une fois ce…" at bounding box center [370, 210] width 741 height 420
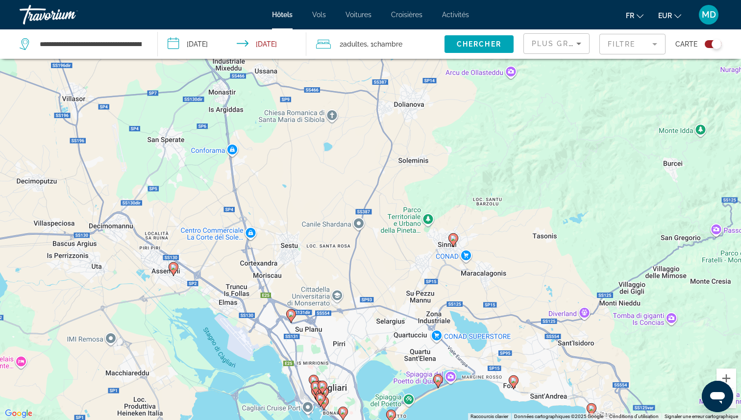
click at [511, 379] on image "Main content" at bounding box center [514, 380] width 6 height 6
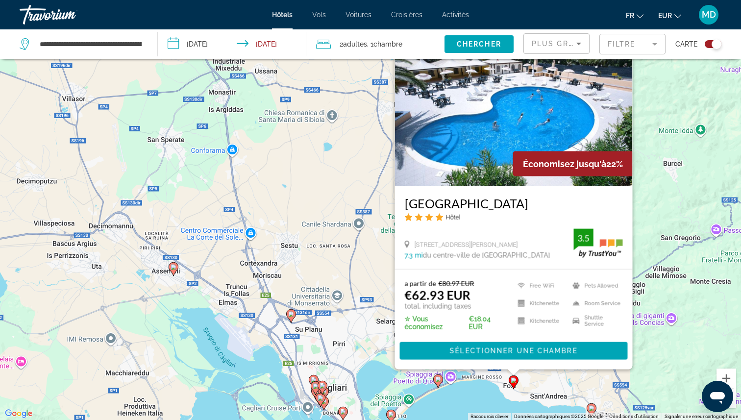
click at [432, 201] on h3 "[GEOGRAPHIC_DATA]" at bounding box center [514, 203] width 218 height 15
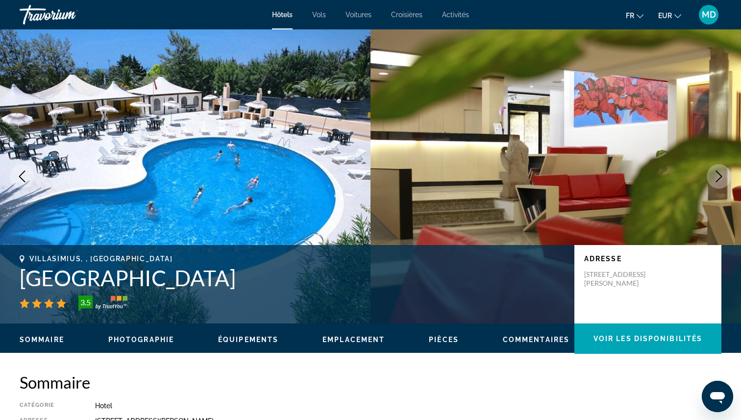
click at [432, 201] on img "Main content" at bounding box center [556, 176] width 371 height 294
click at [124, 280] on h1 "[GEOGRAPHIC_DATA]" at bounding box center [292, 277] width 545 height 25
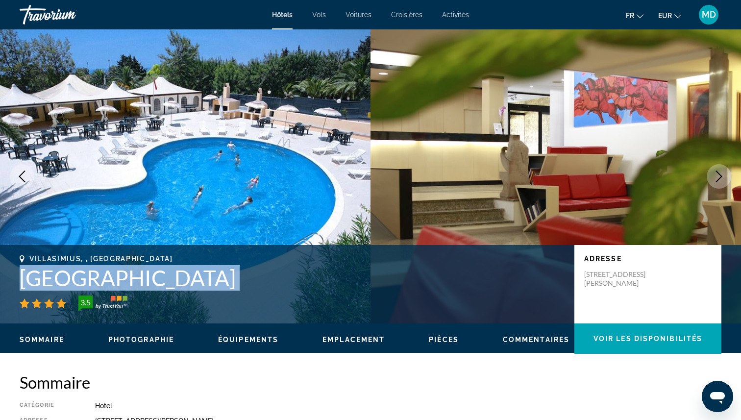
click at [124, 280] on h1 "[GEOGRAPHIC_DATA]" at bounding box center [292, 277] width 545 height 25
copy div "[GEOGRAPHIC_DATA]"
